Goal: Task Accomplishment & Management: Manage account settings

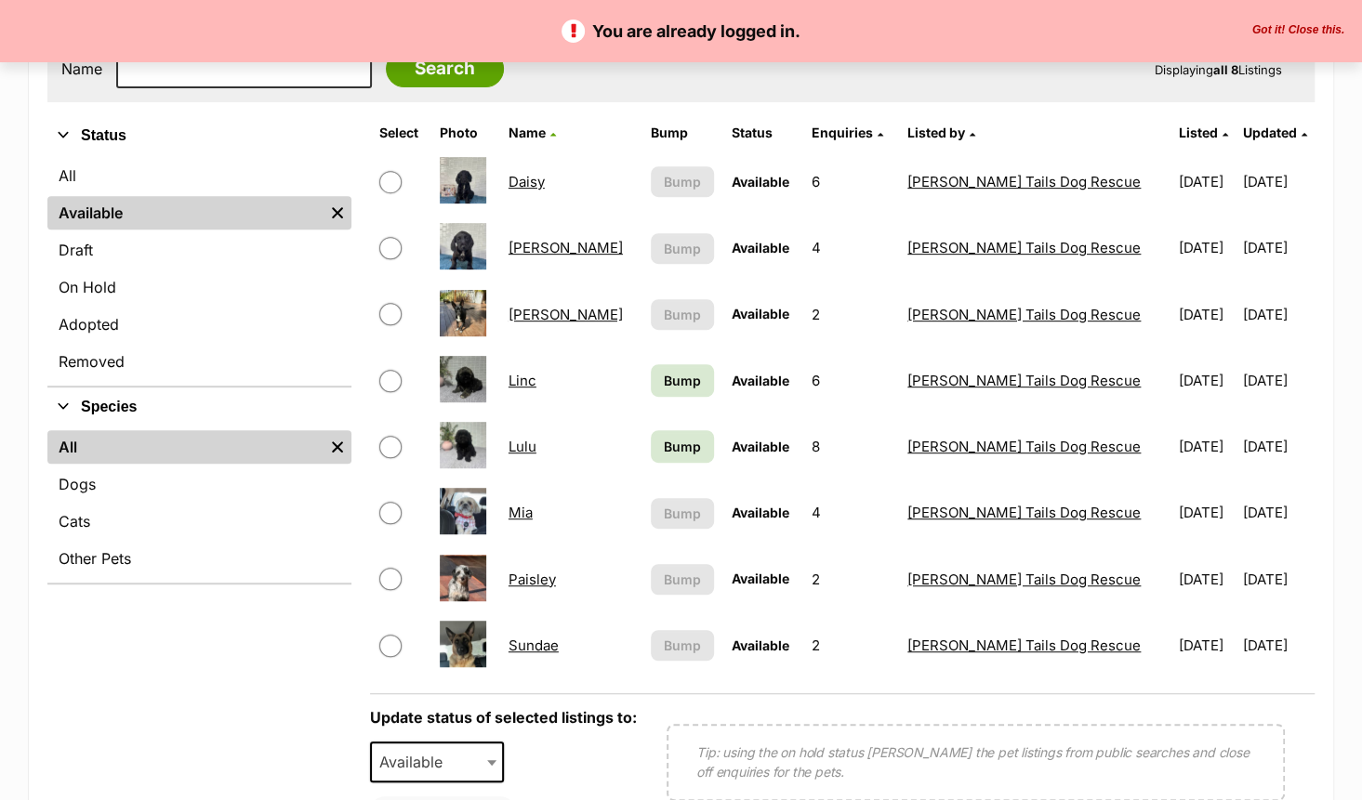
scroll to position [354, 0]
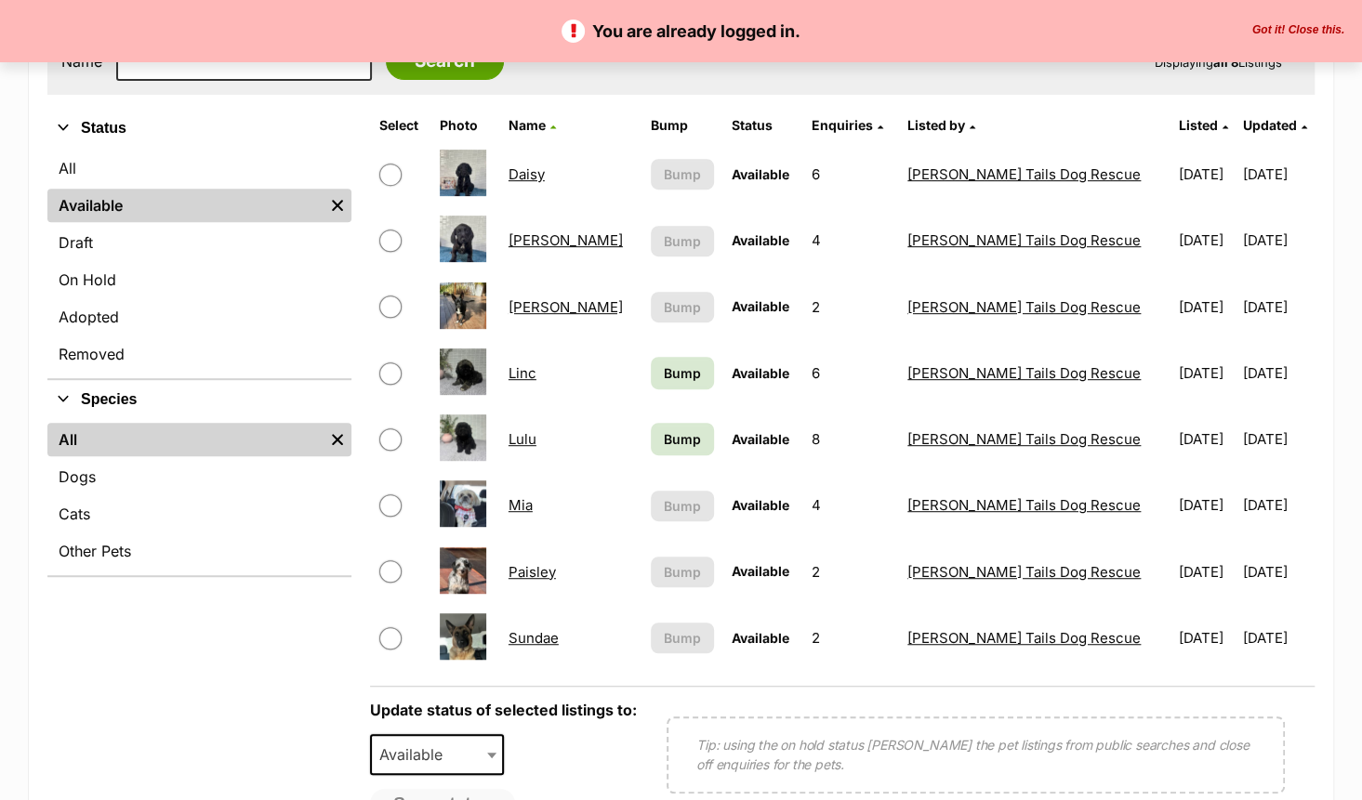
click at [392, 167] on input "checkbox" at bounding box center [390, 175] width 22 height 22
checkbox input "true"
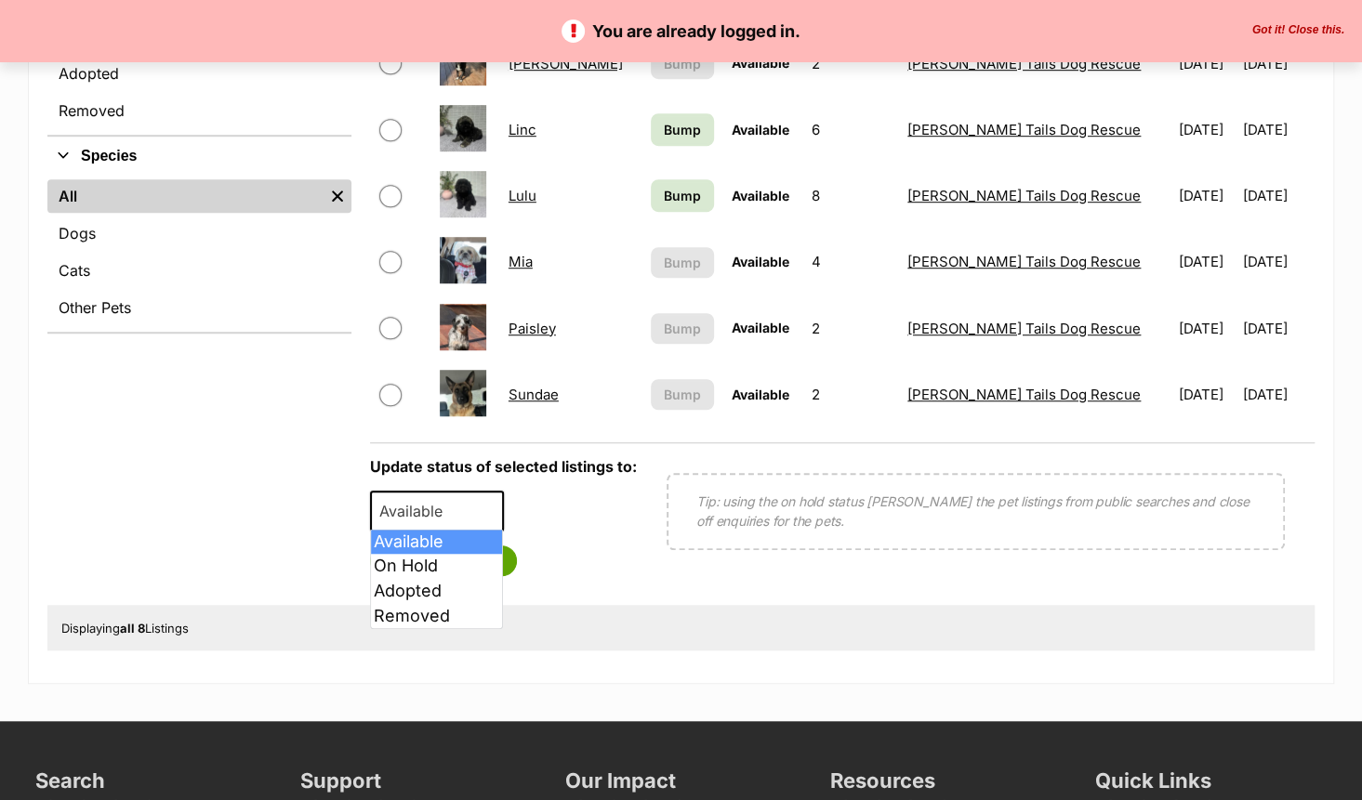
click at [459, 505] on span "Available" at bounding box center [416, 511] width 89 height 26
select select "rehomed"
click at [457, 554] on button "Save status" at bounding box center [443, 562] width 147 height 32
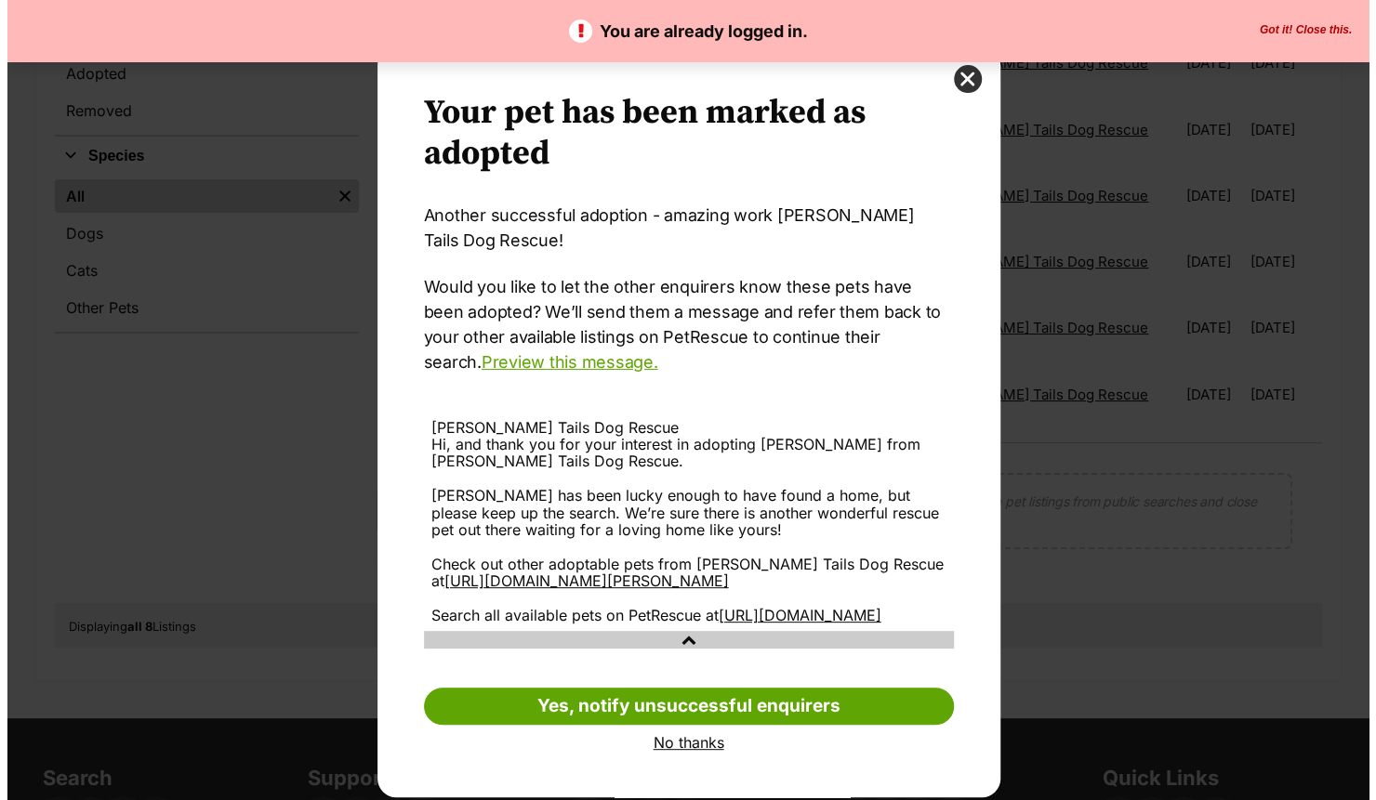
scroll to position [0, 0]
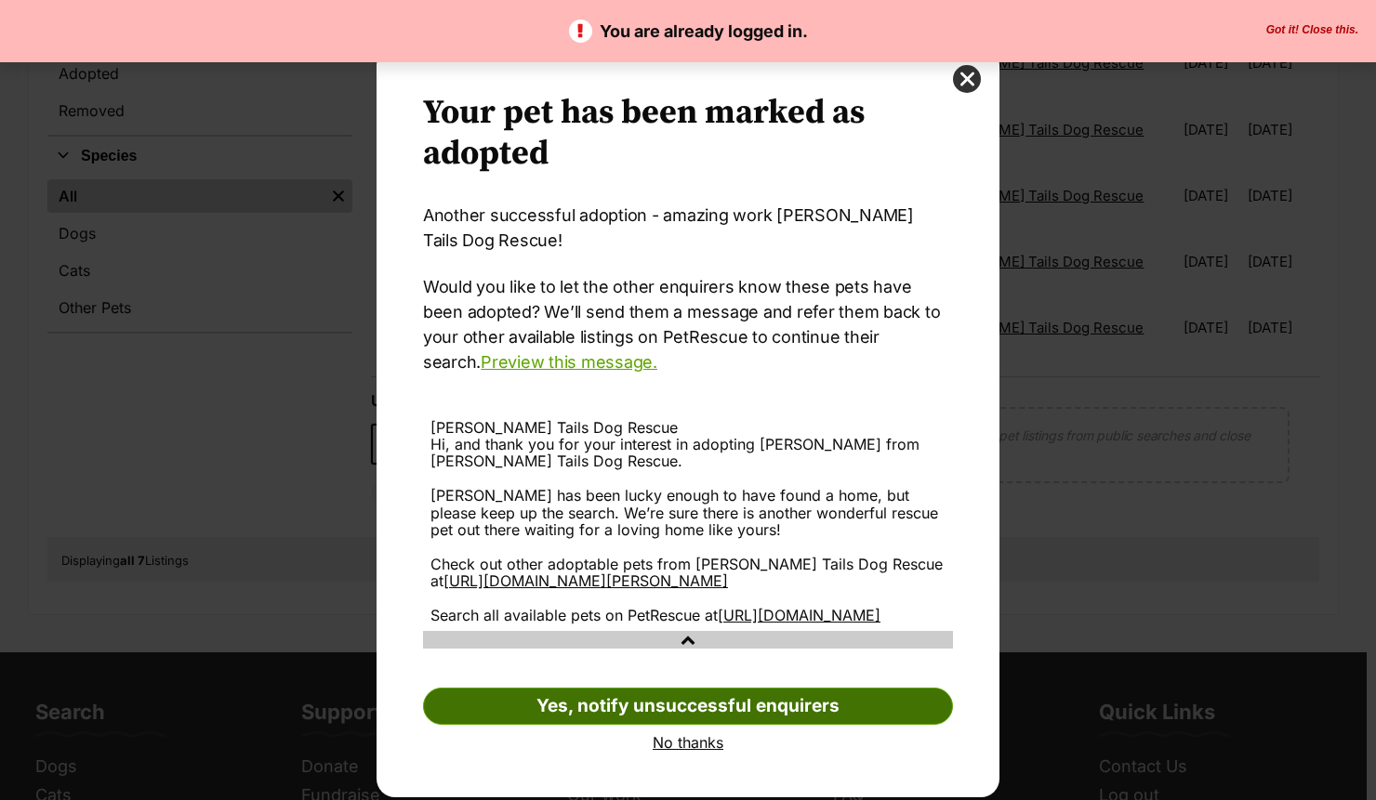
click at [728, 725] on link "Yes, notify unsuccessful enquirers" at bounding box center [688, 706] width 530 height 37
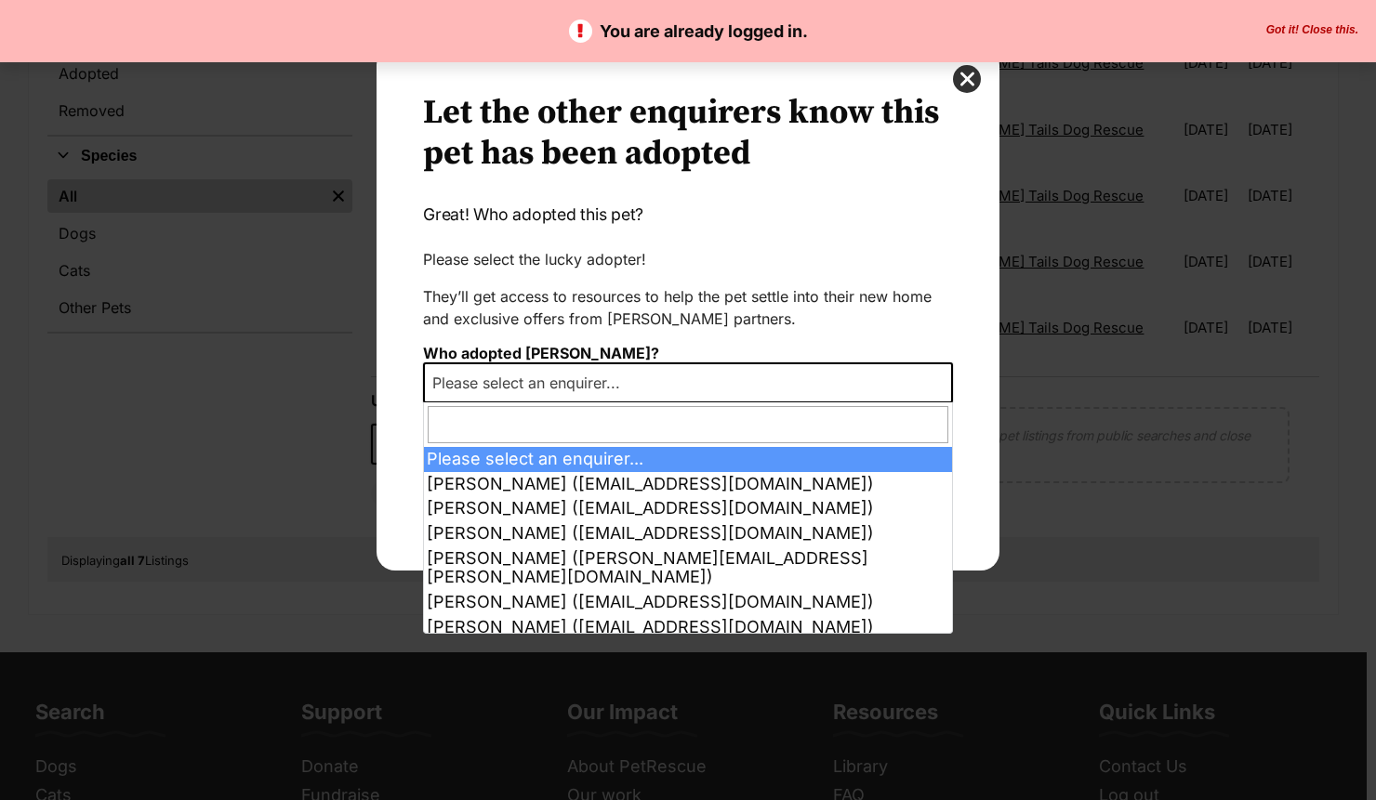
click at [719, 378] on span "Please select an enquirer..." at bounding box center [688, 382] width 530 height 41
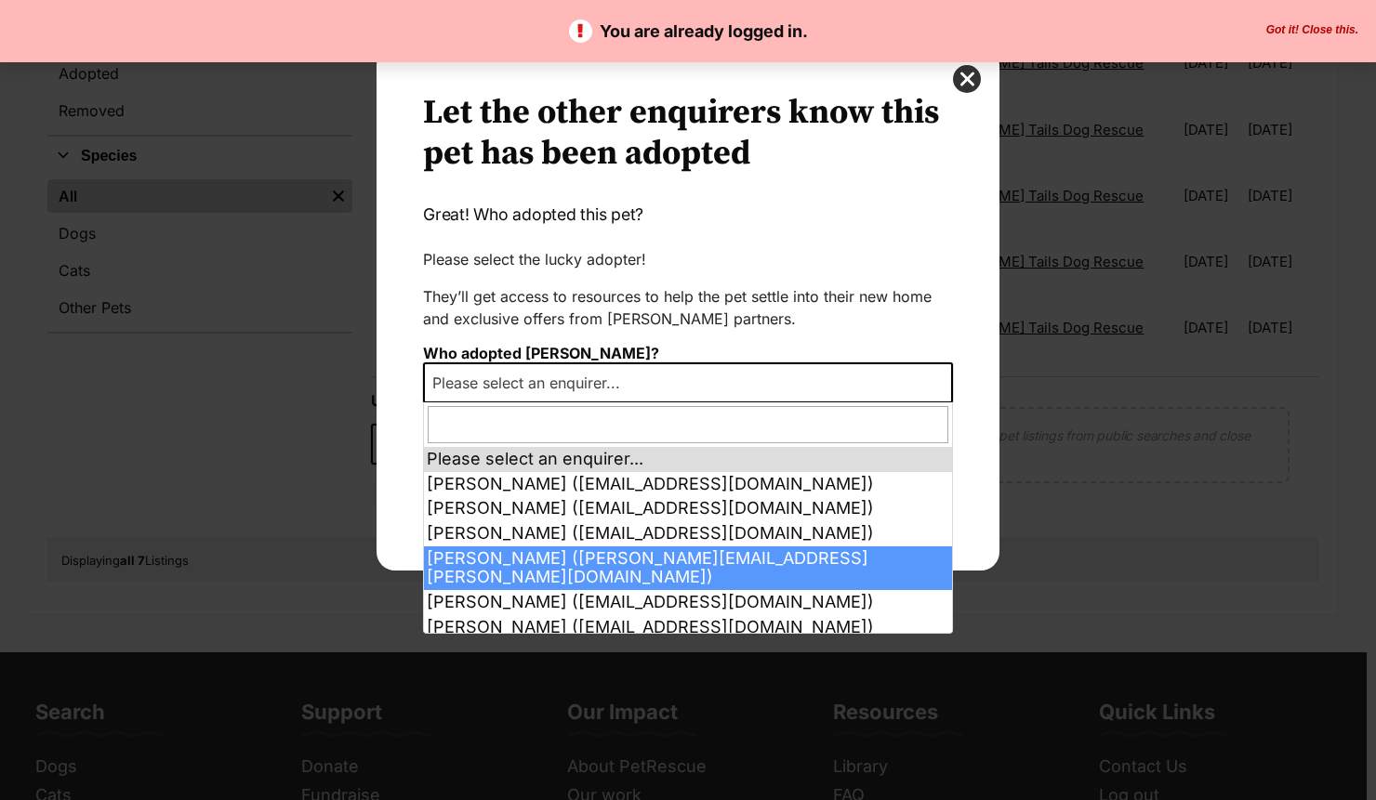
select select "2017173"
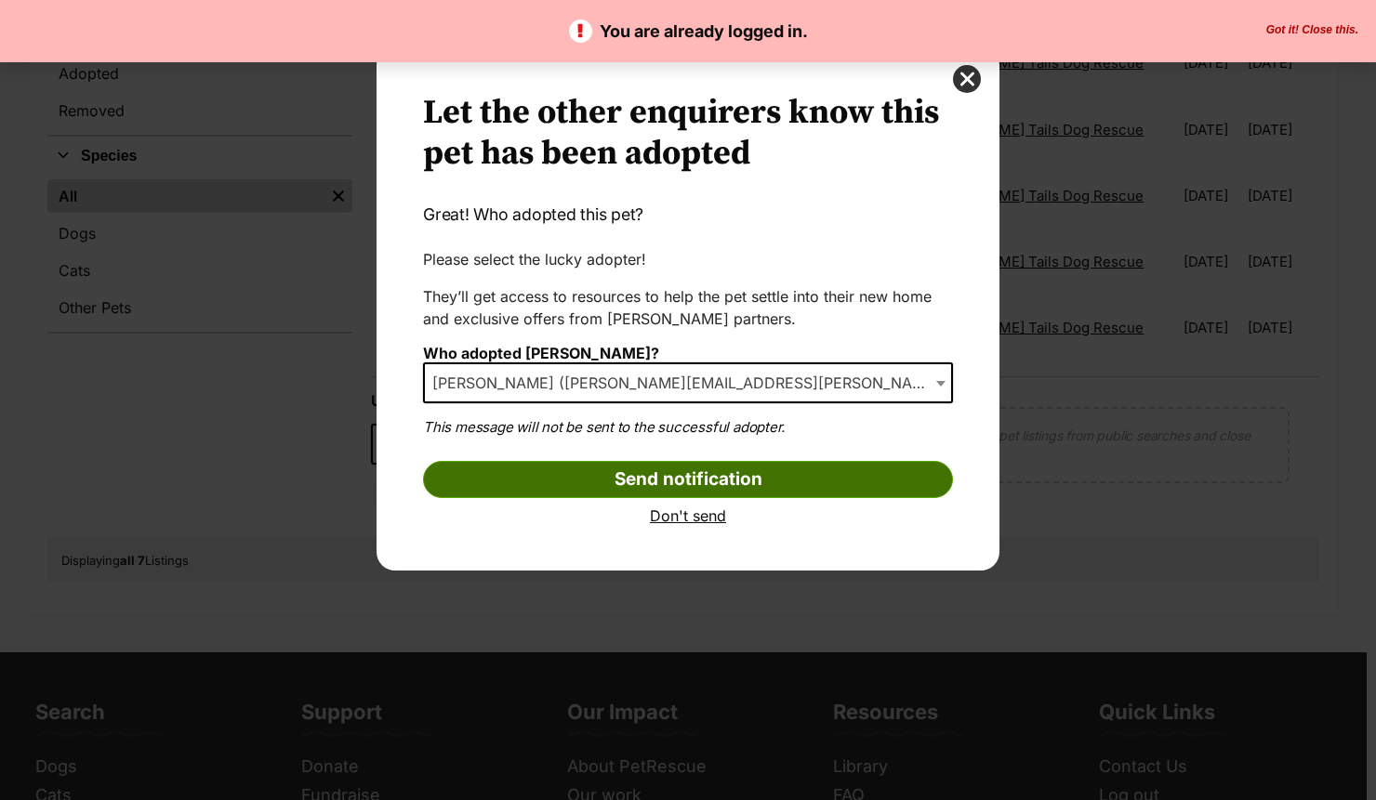
click at [697, 471] on input "Send notification" at bounding box center [688, 479] width 530 height 37
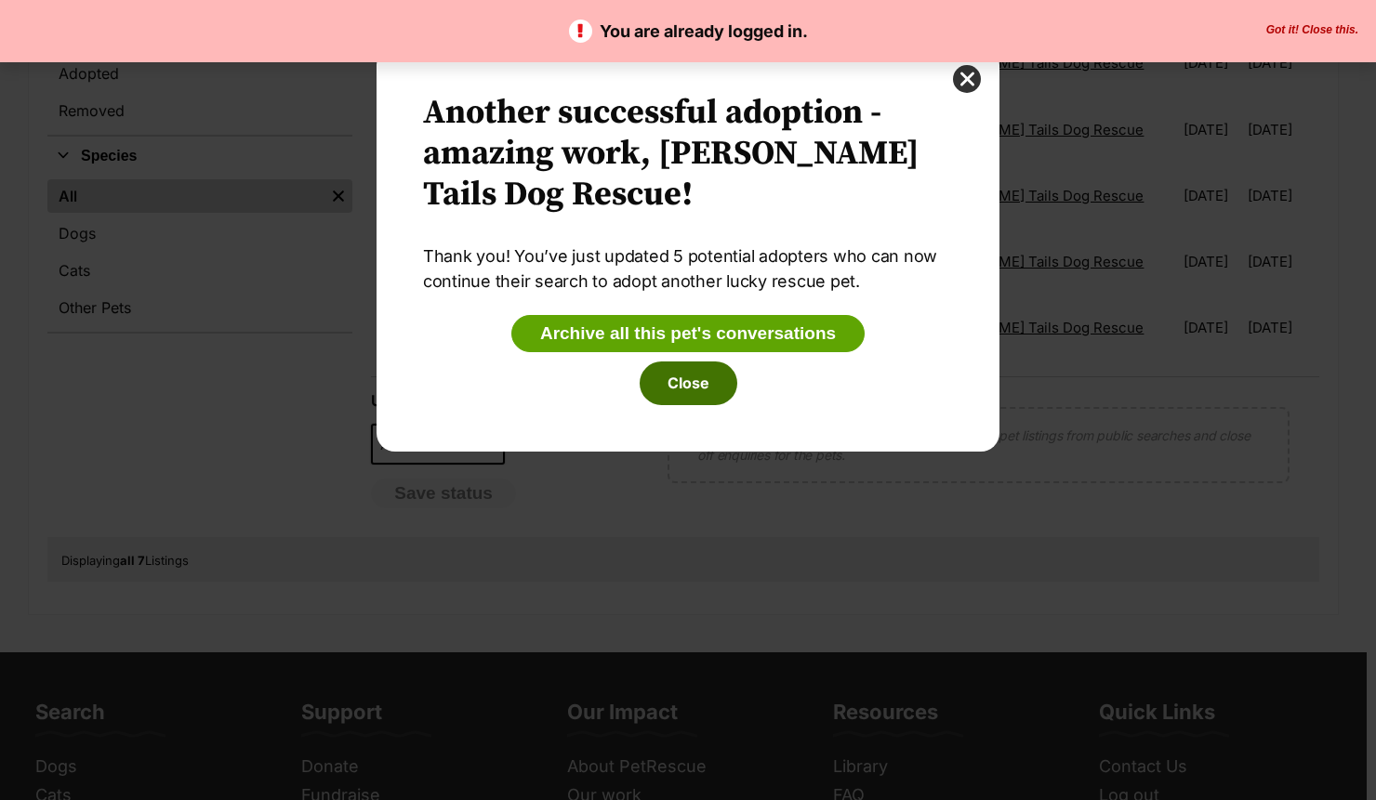
click at [697, 380] on button "Close" at bounding box center [688, 383] width 98 height 43
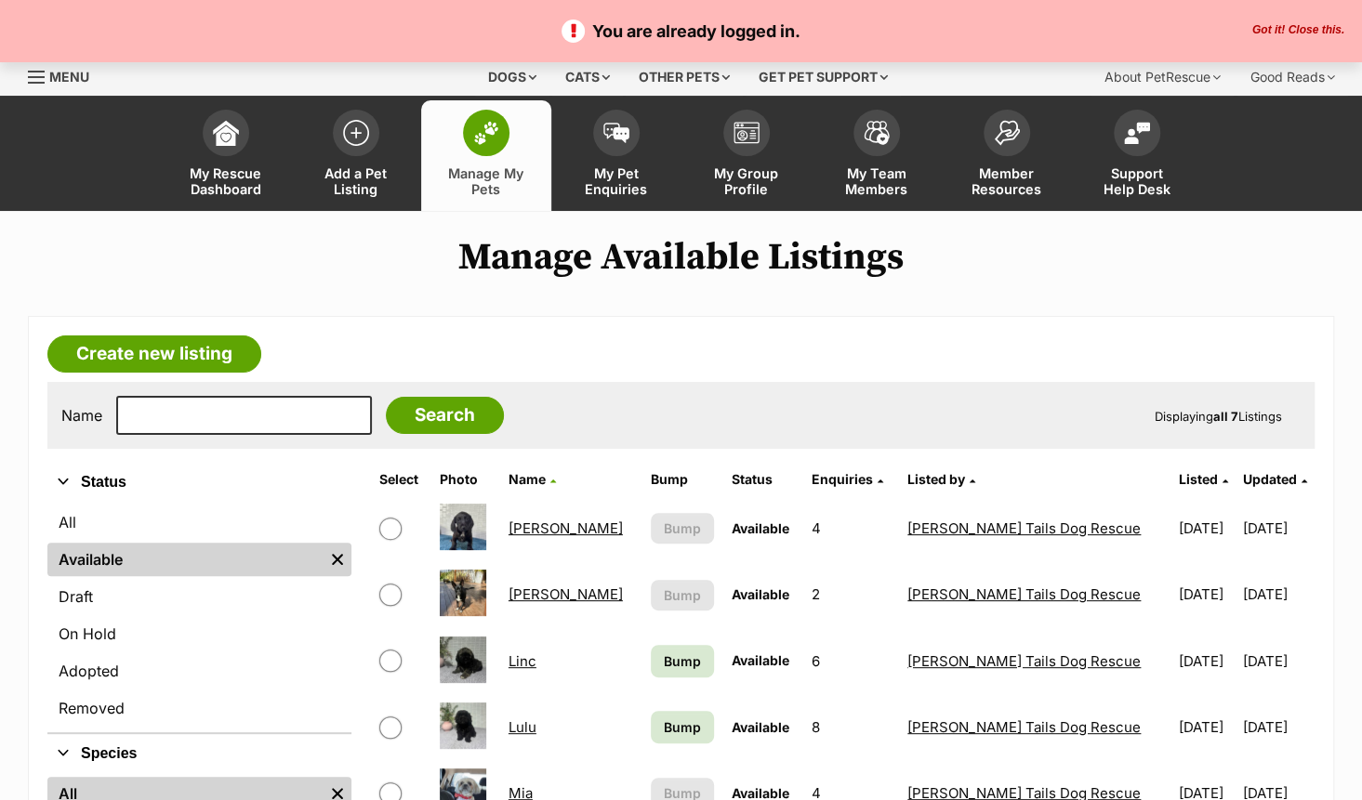
click at [489, 156] on link "Manage My Pets" at bounding box center [486, 155] width 130 height 111
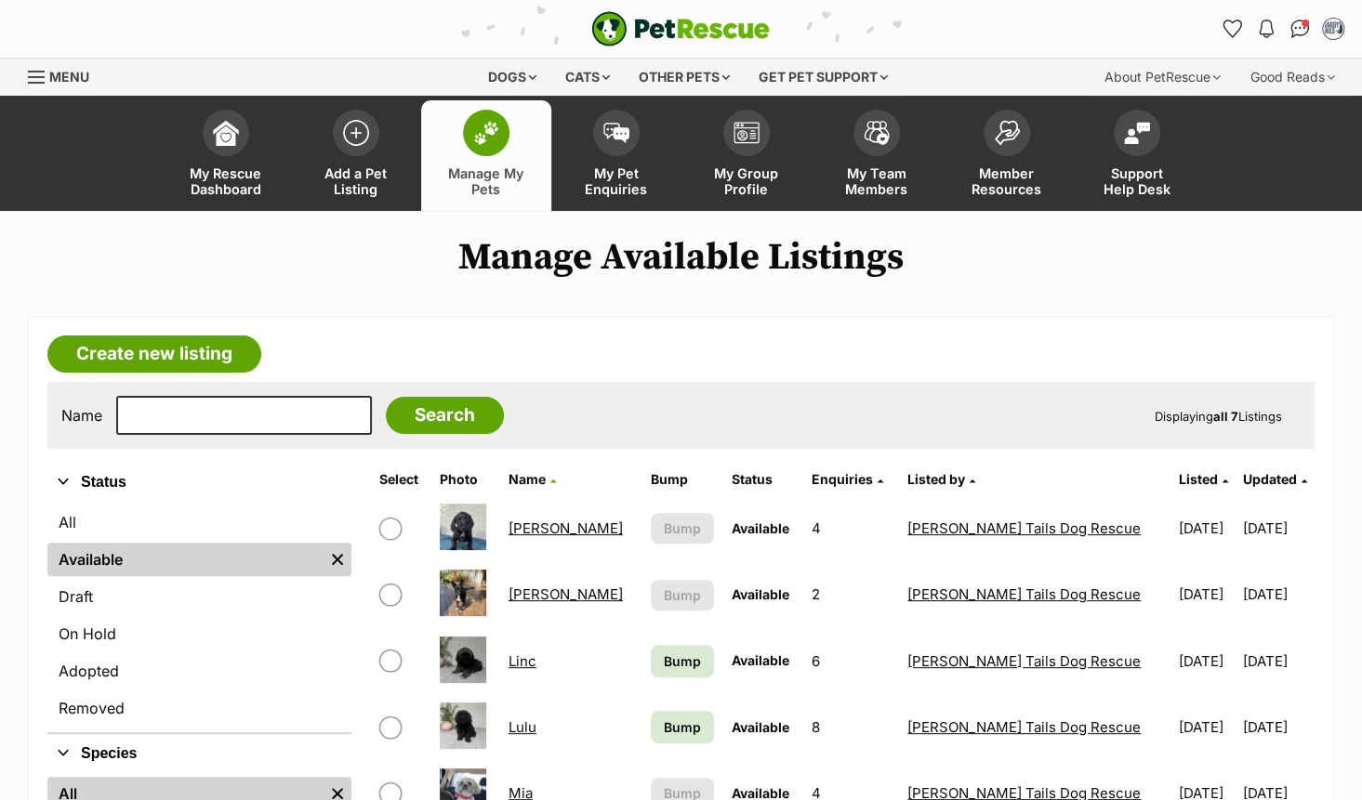
click at [534, 721] on link "Lulu" at bounding box center [522, 727] width 28 height 18
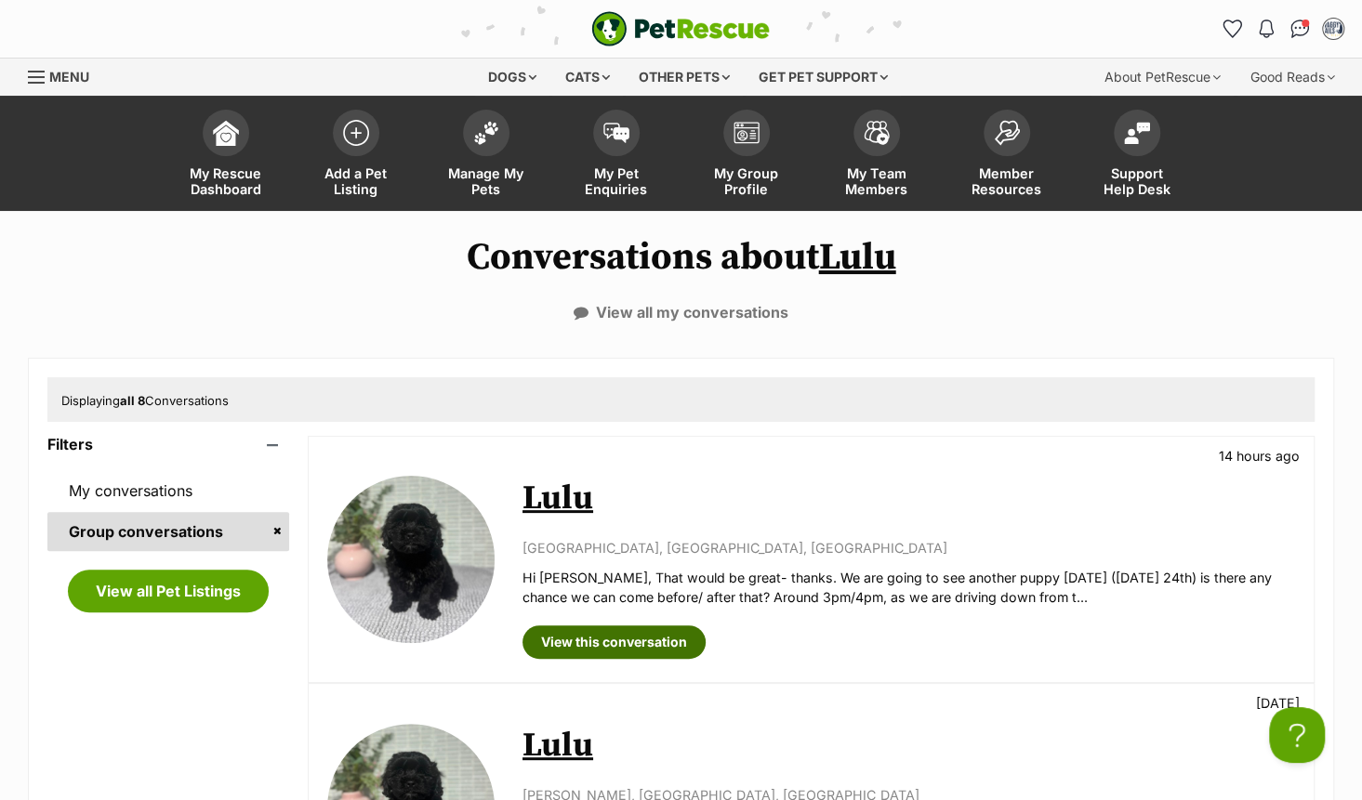
click at [638, 644] on link "View this conversation" at bounding box center [613, 642] width 183 height 33
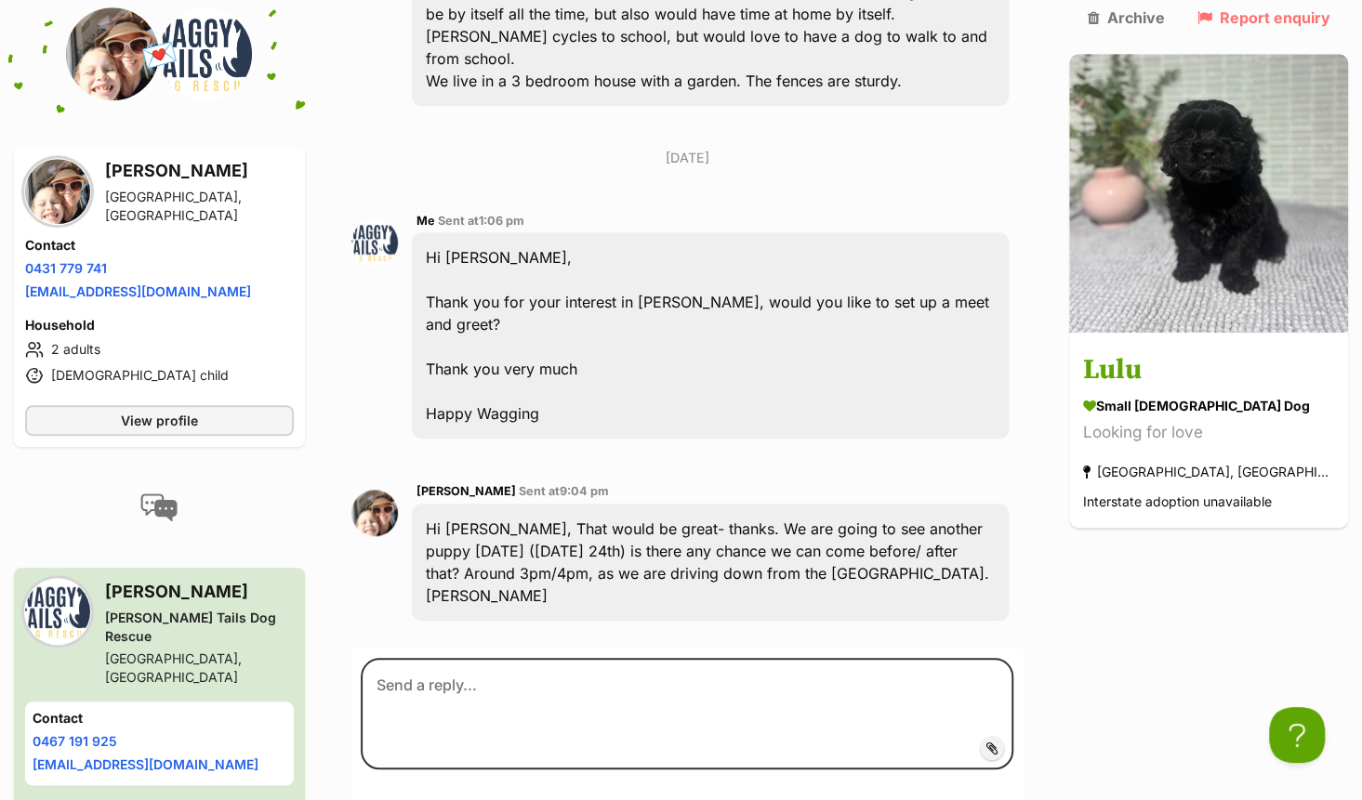
scroll to position [729, 0]
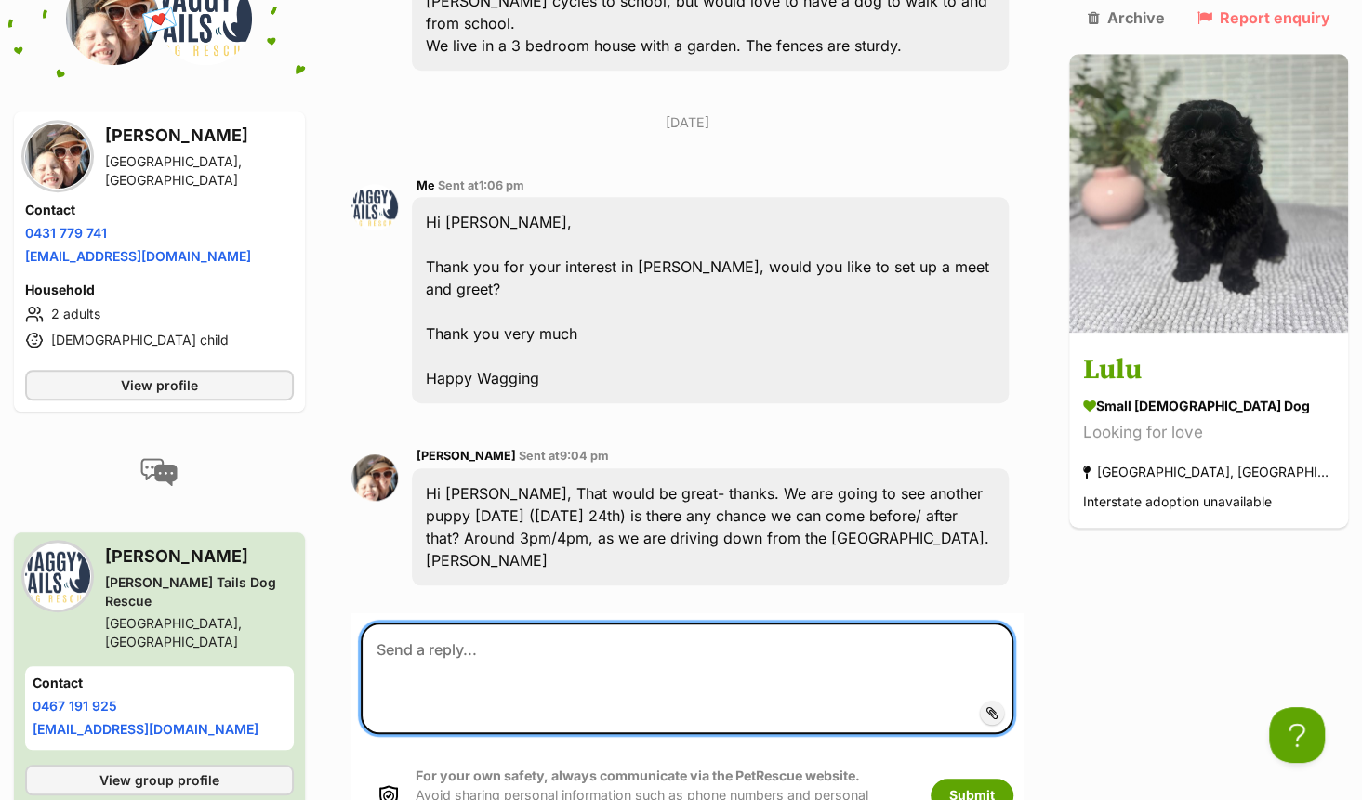
click at [698, 623] on textarea at bounding box center [687, 679] width 652 height 112
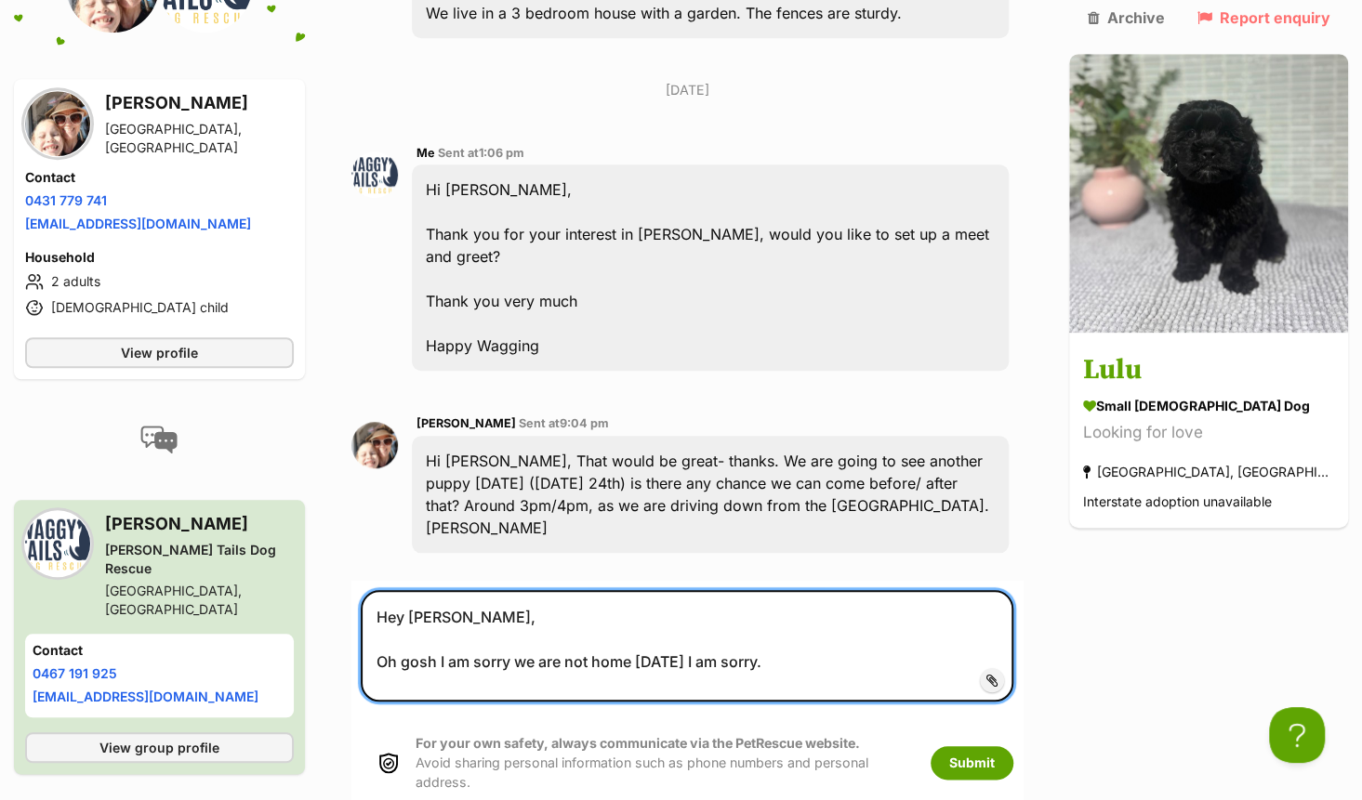
scroll to position [784, 0]
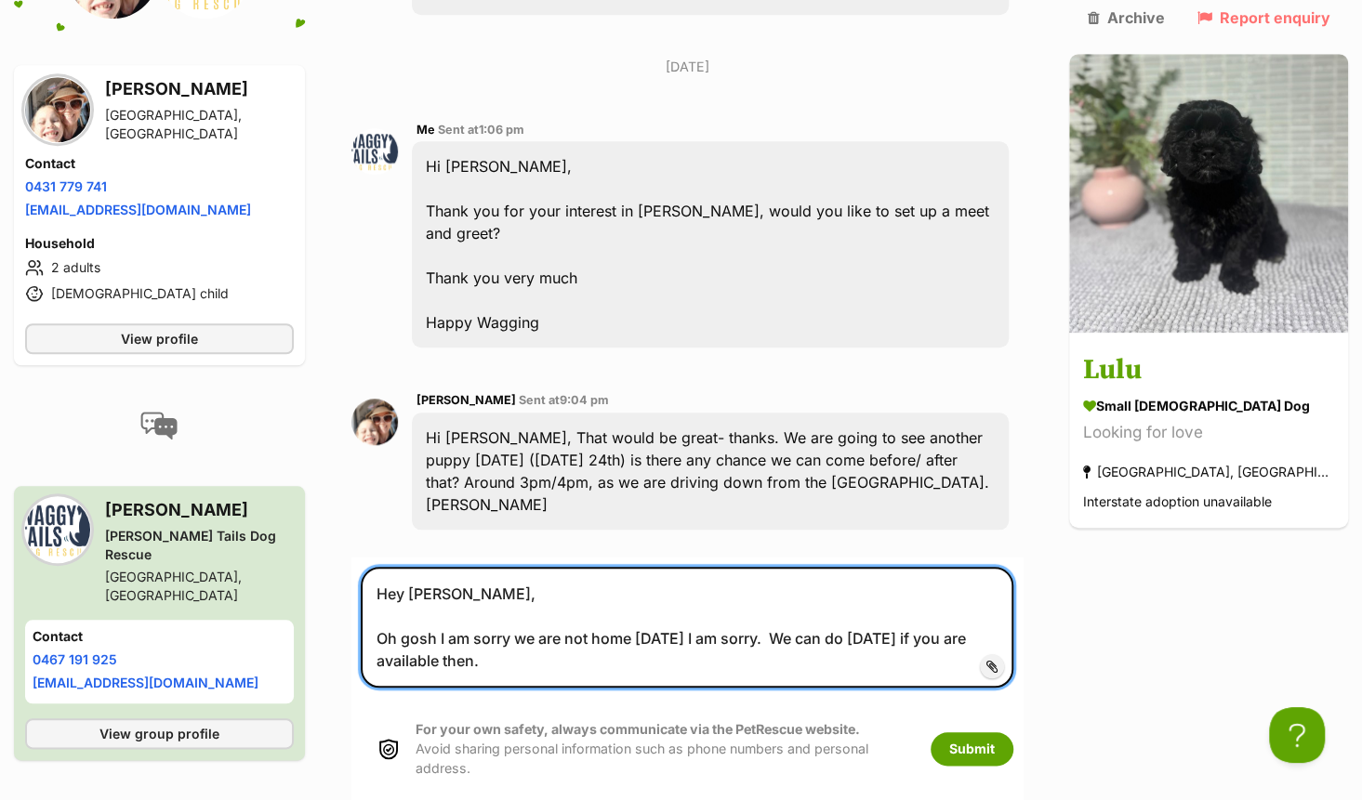
click at [764, 567] on textarea "Hey Vanessa, Oh gosh I am sorry we are not home today I am sorry. We can do nex…" at bounding box center [687, 627] width 652 height 121
click at [439, 567] on textarea "Hey Vanessa, Oh gosh I am sorry we are not home today. We can do next Sunday if…" at bounding box center [687, 627] width 652 height 121
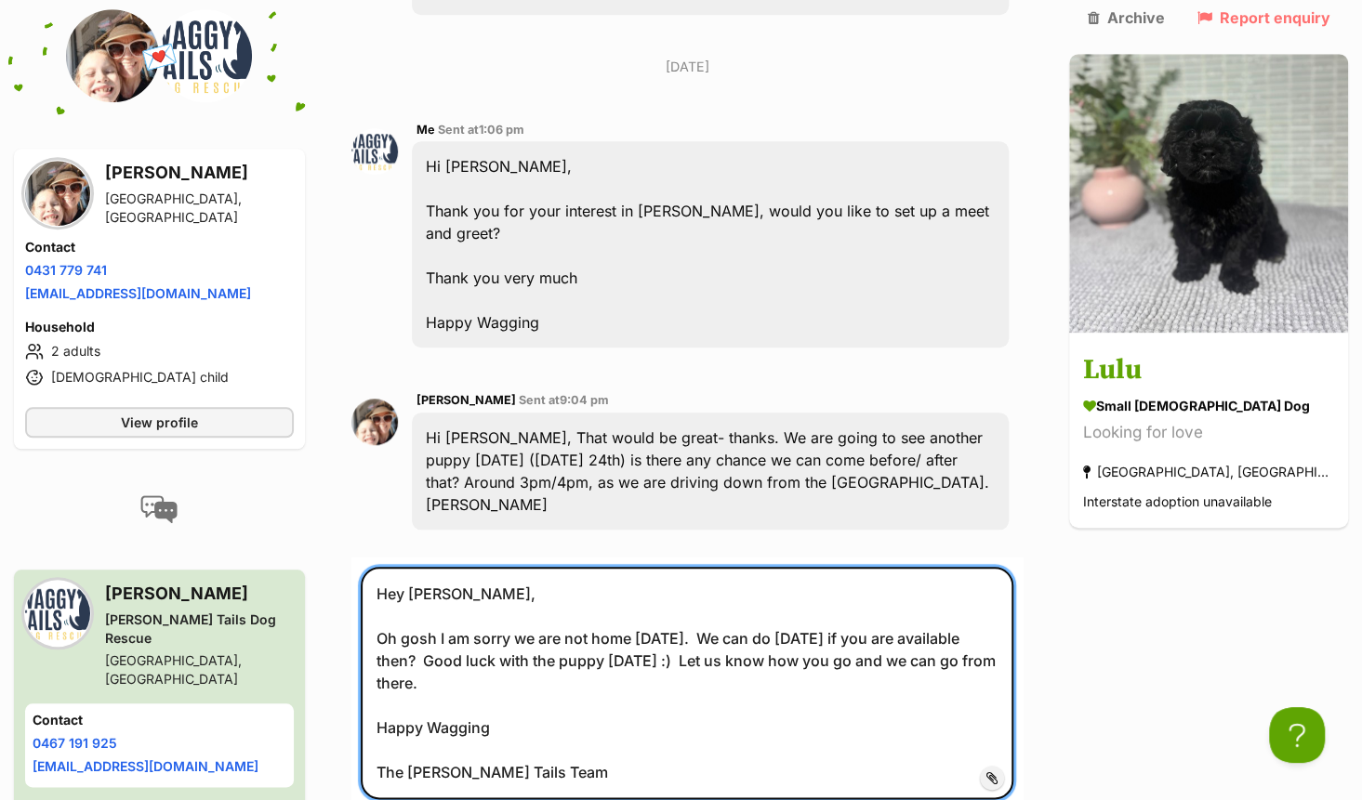
type textarea "Hey Vanessa, Oh gosh I am sorry we are not home today. We can do next Sunday if…"
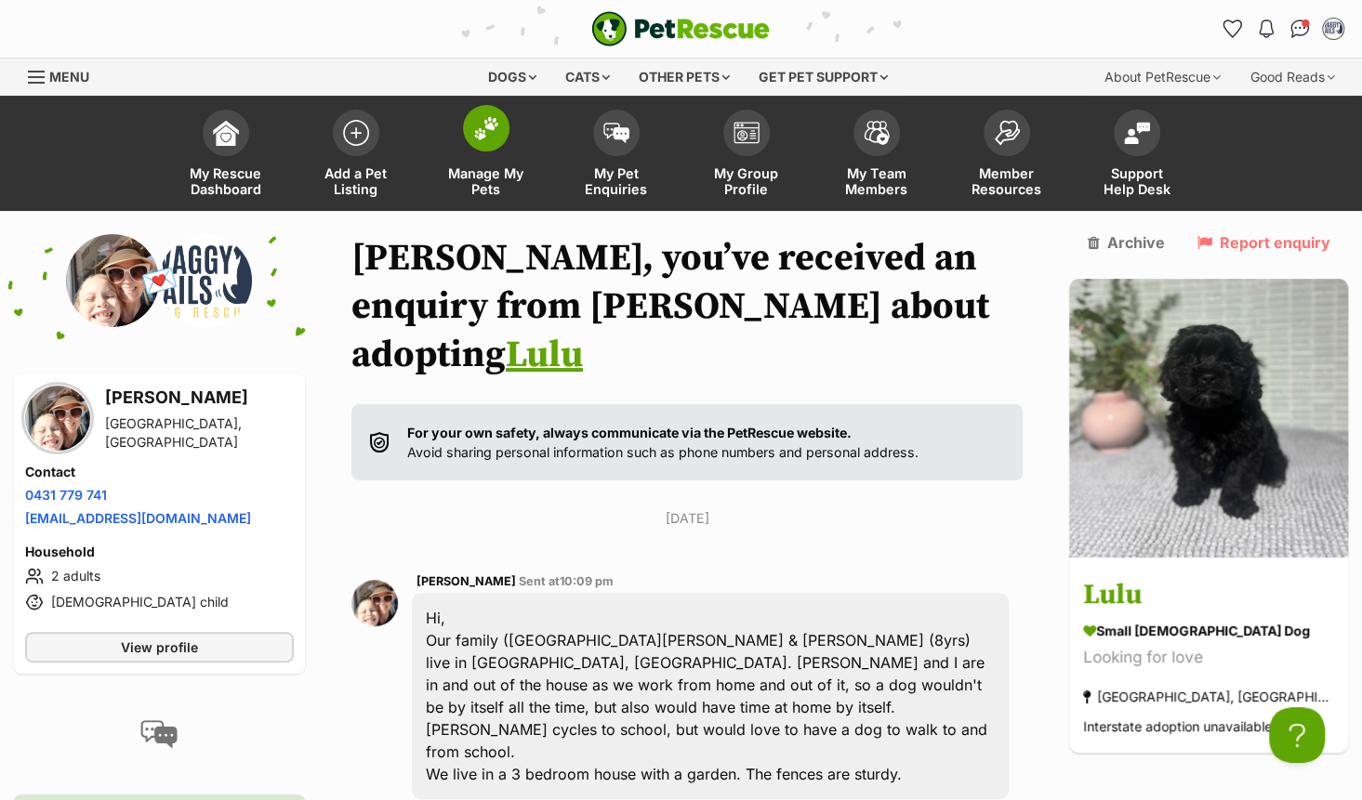
click at [455, 154] on link "Manage My Pets" at bounding box center [486, 155] width 130 height 111
